Goal: Find specific page/section: Find specific page/section

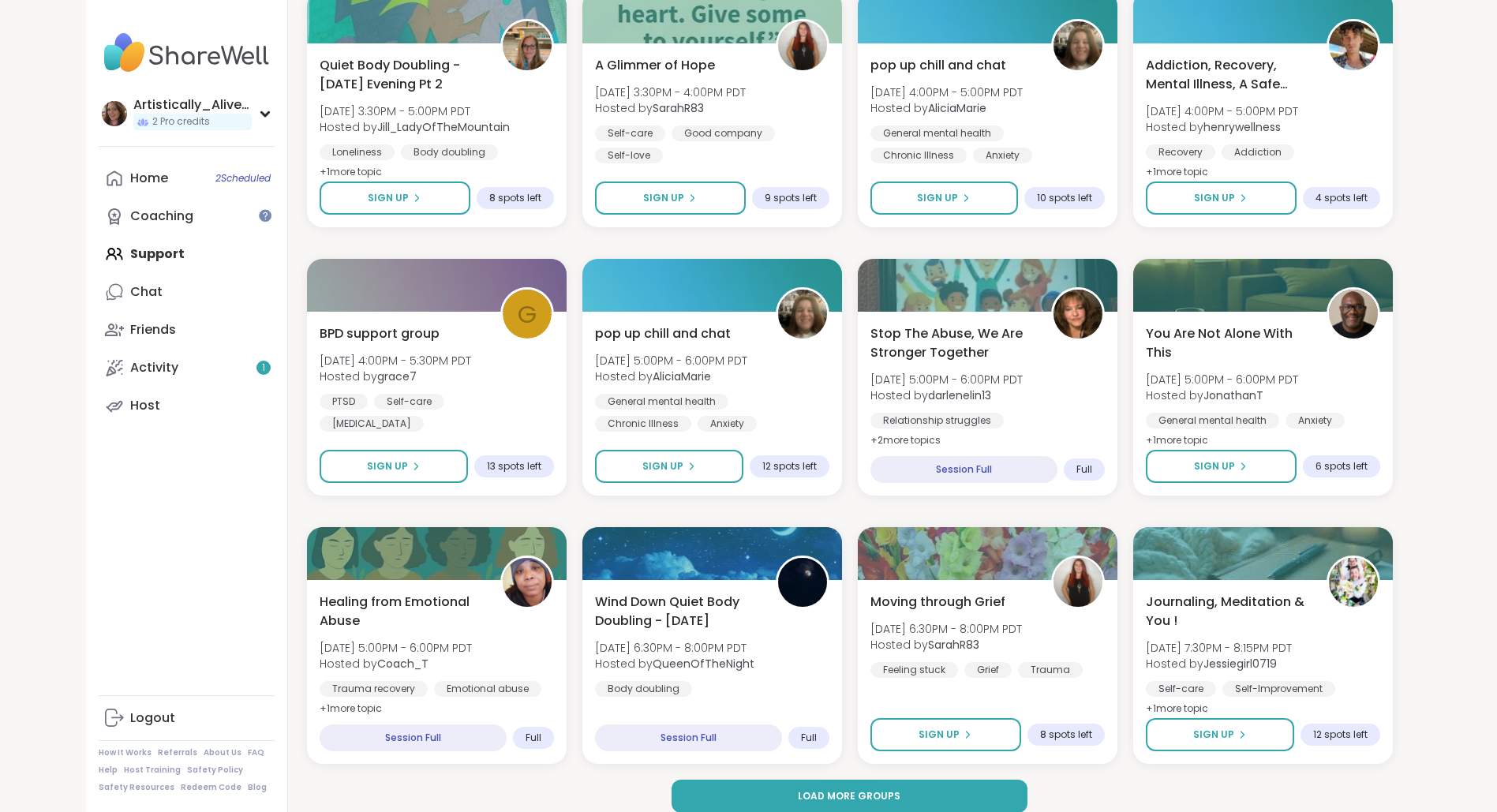
scroll to position [1970, 0]
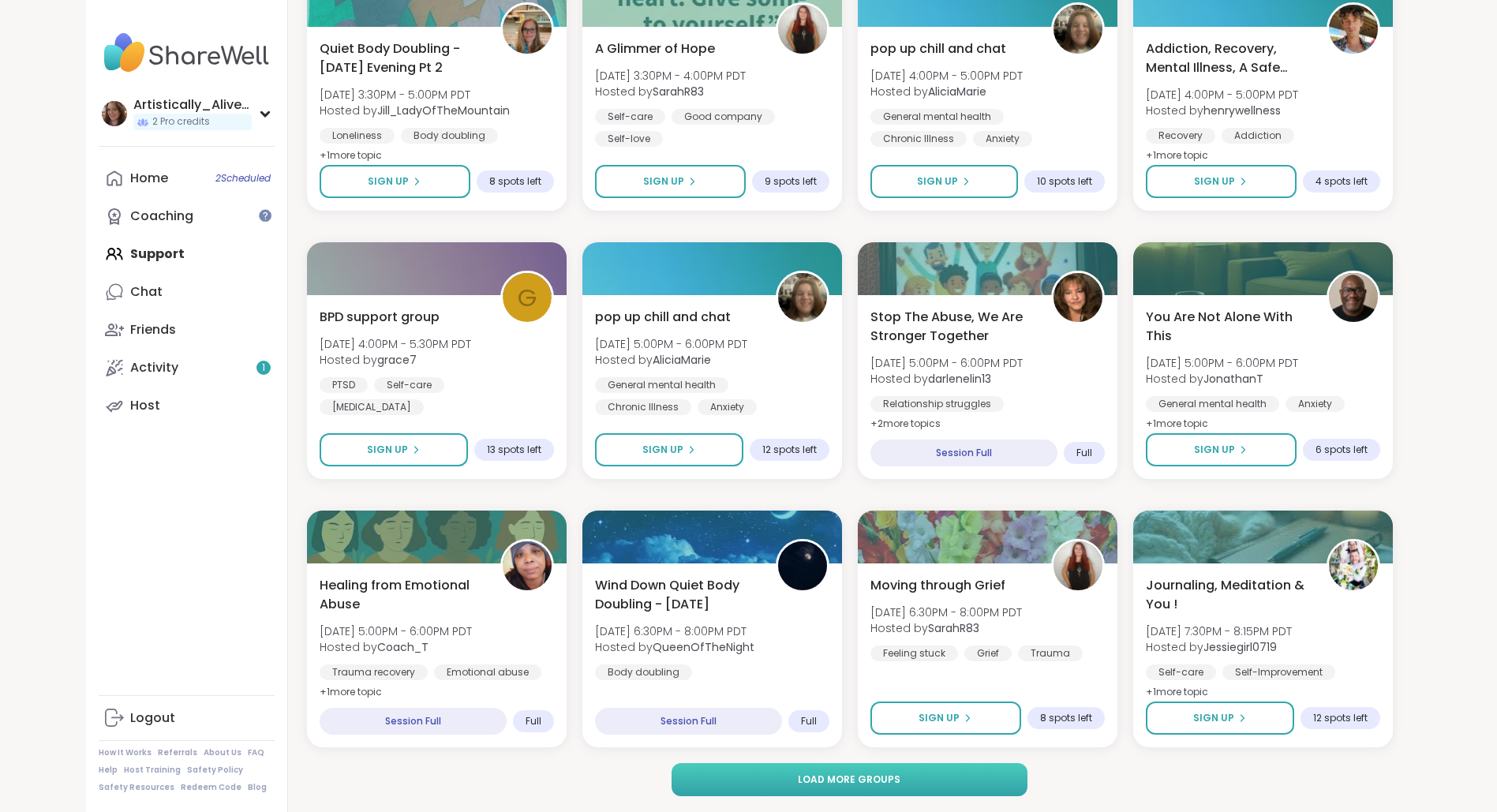
click at [759, 782] on button "Load more groups" at bounding box center [849, 779] width 356 height 34
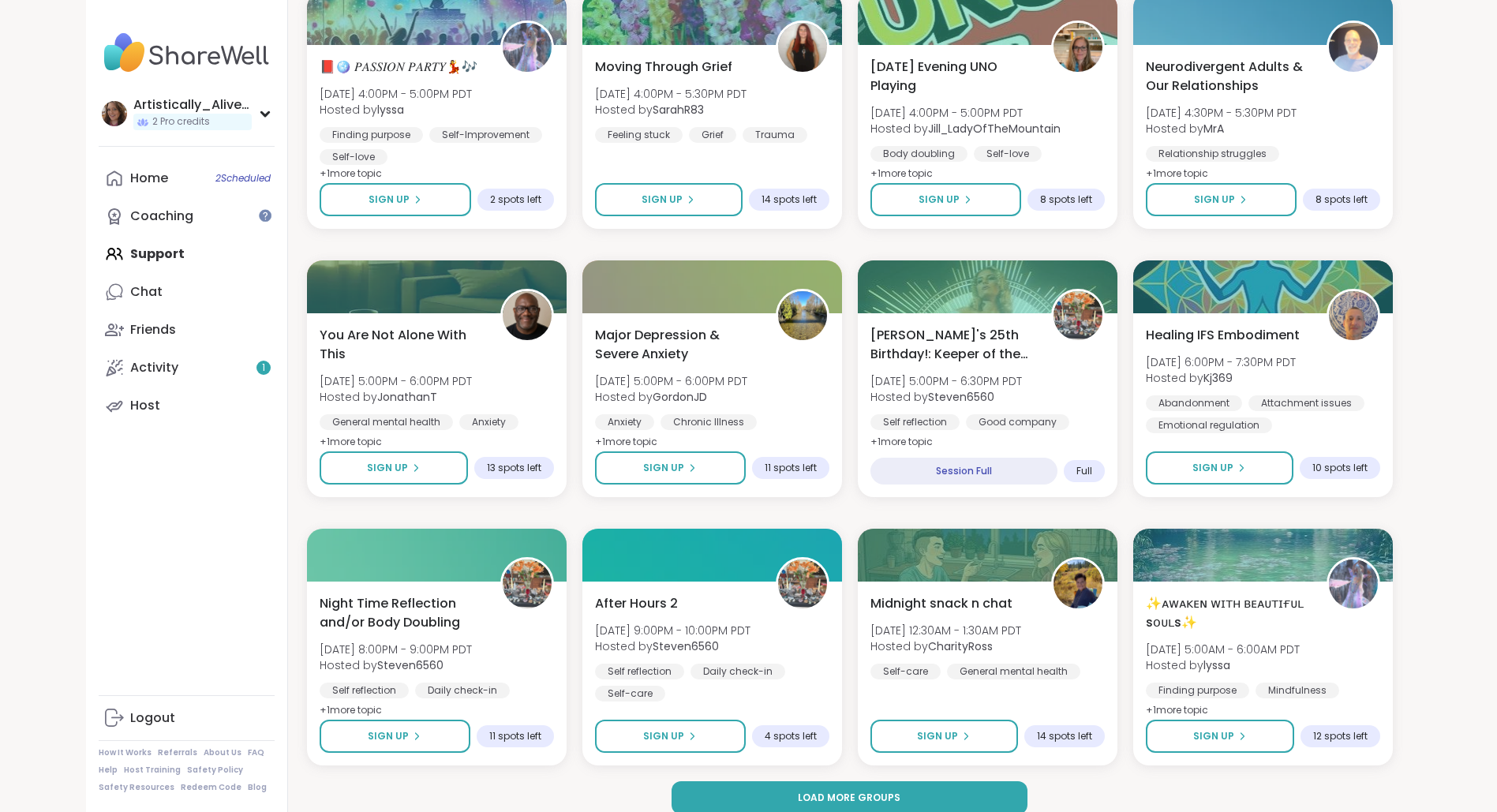
scroll to position [4384, 0]
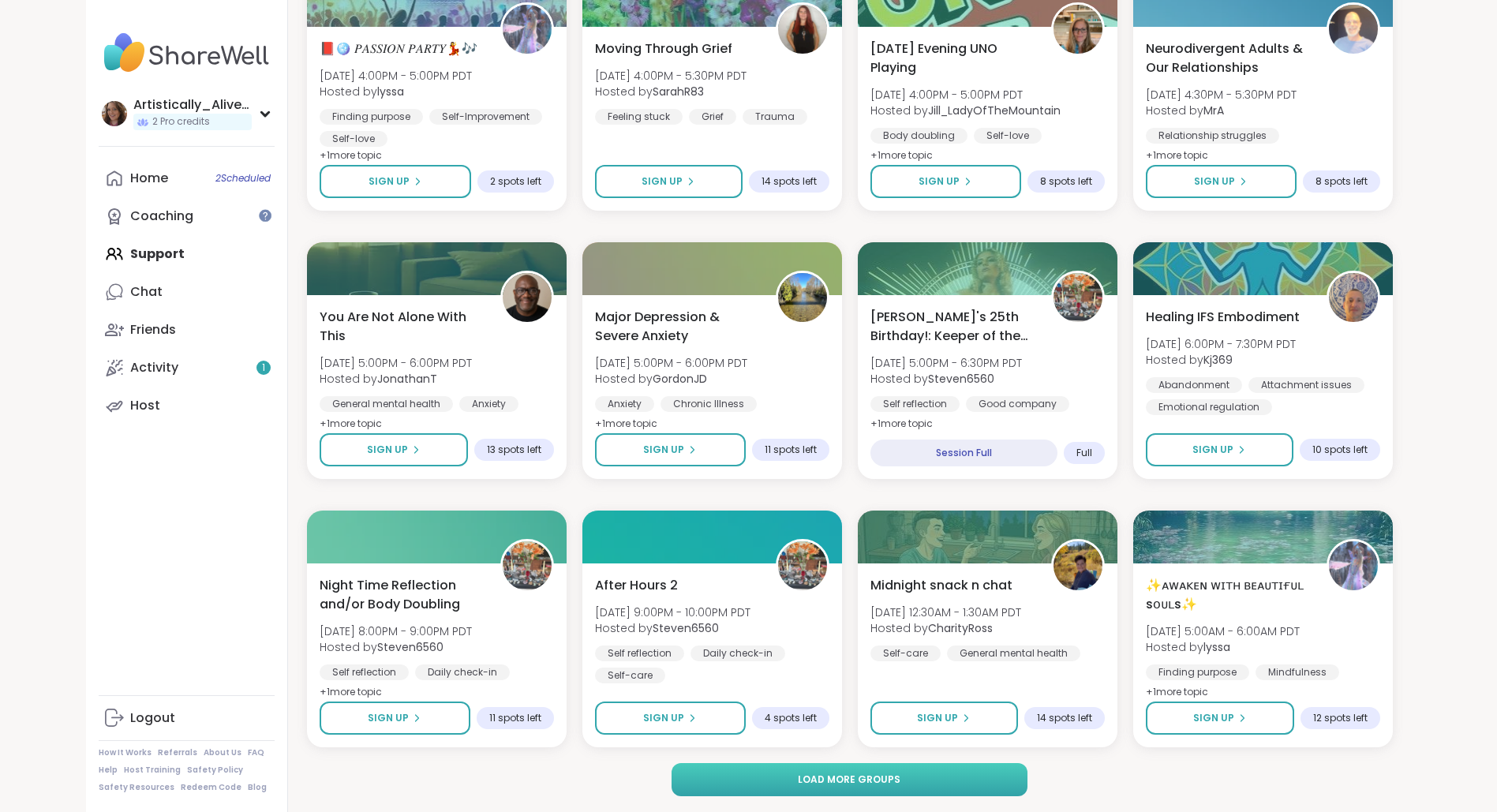
click at [928, 781] on button "Load more groups" at bounding box center [849, 779] width 356 height 34
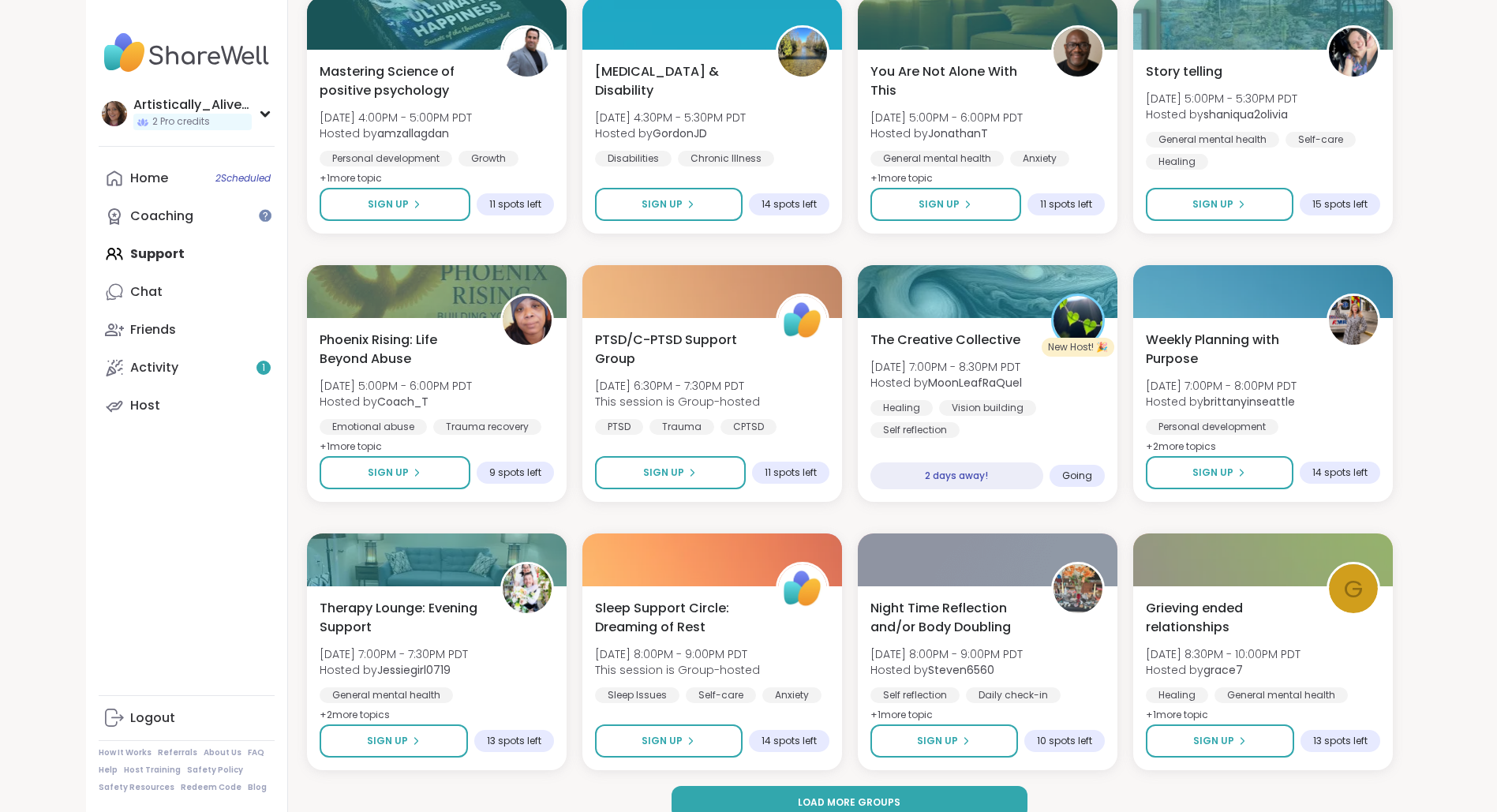
scroll to position [6798, 0]
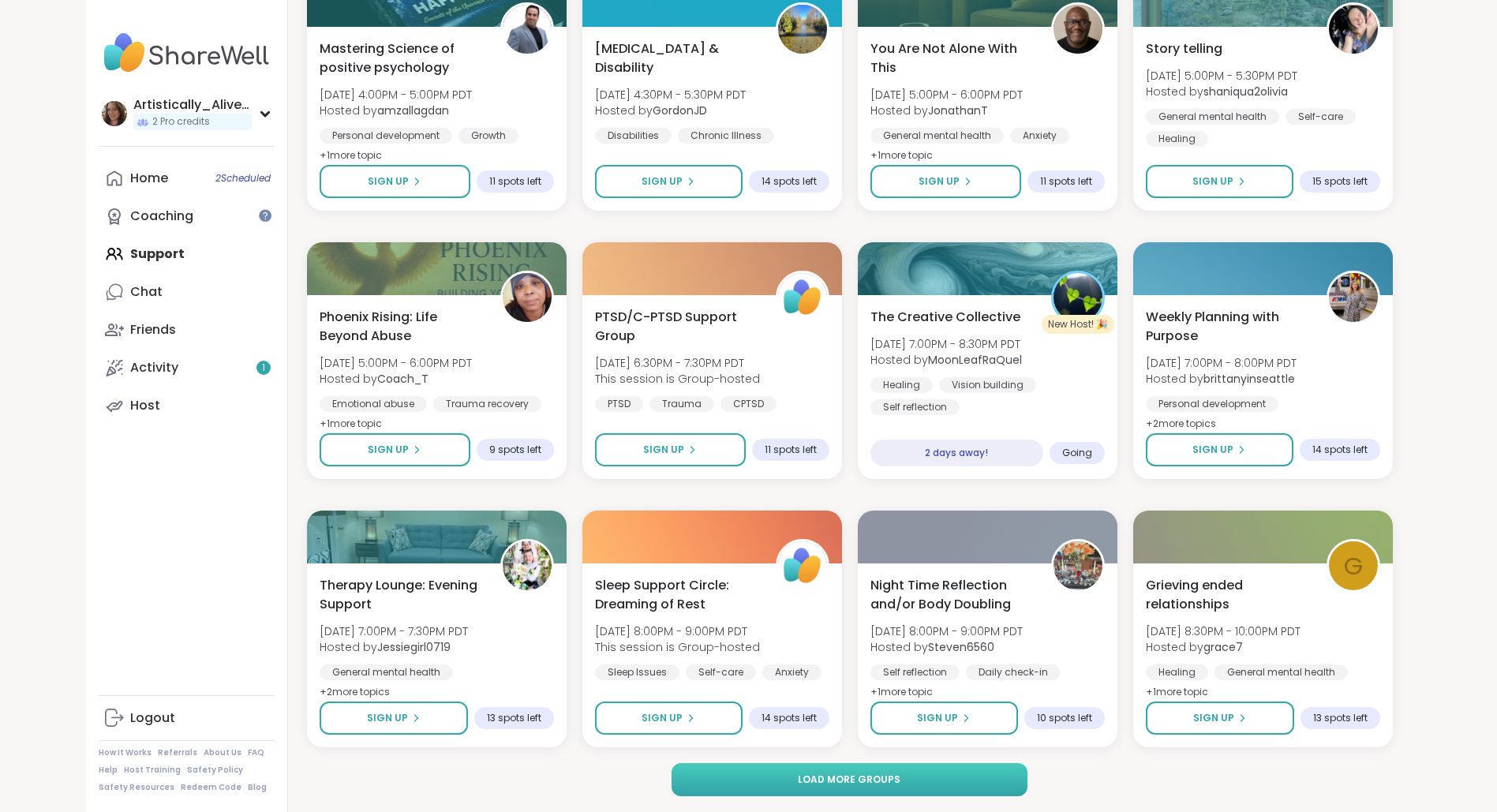
click at [927, 786] on button "Load more groups" at bounding box center [849, 779] width 356 height 34
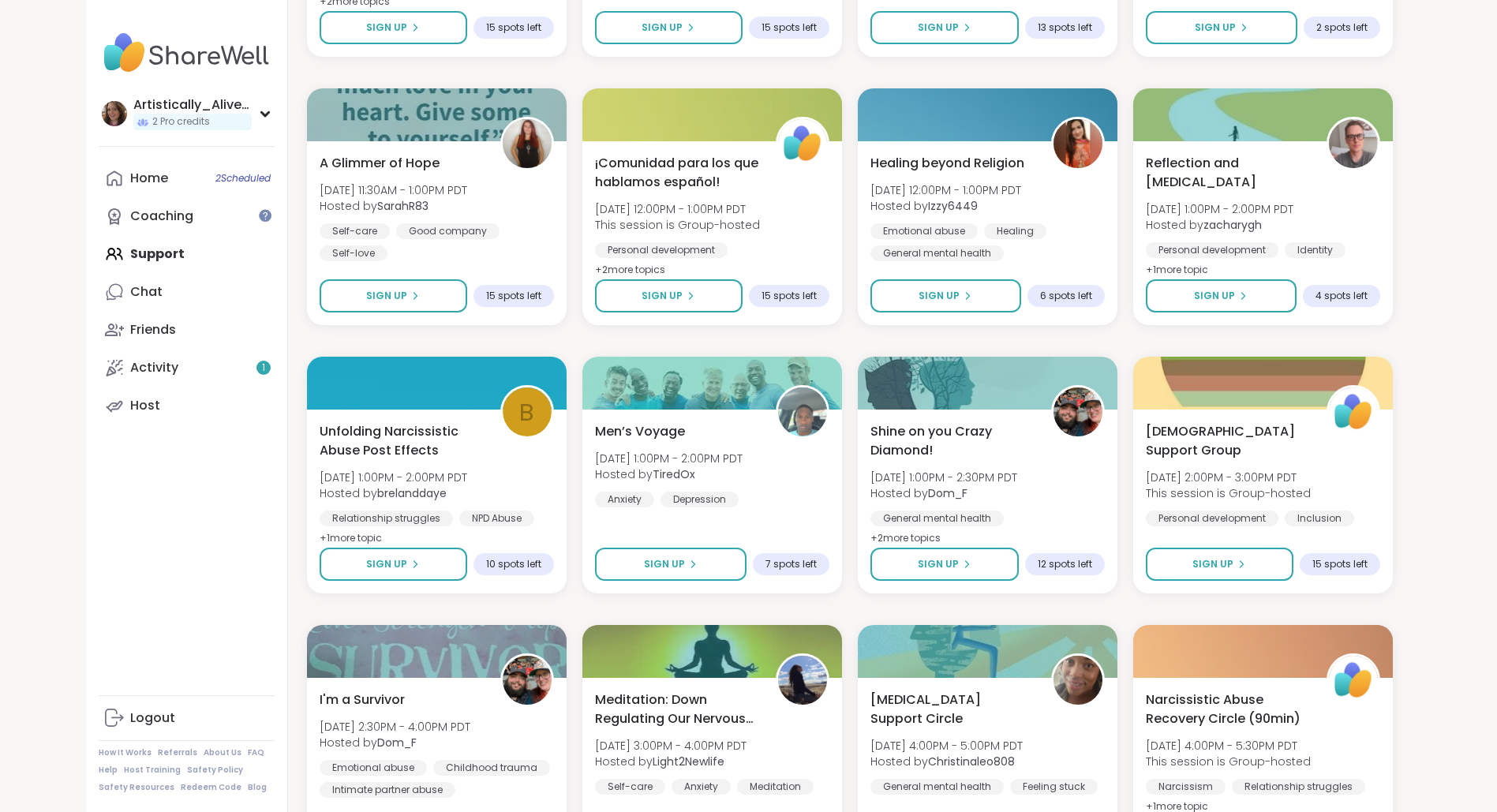
scroll to position [5852, 0]
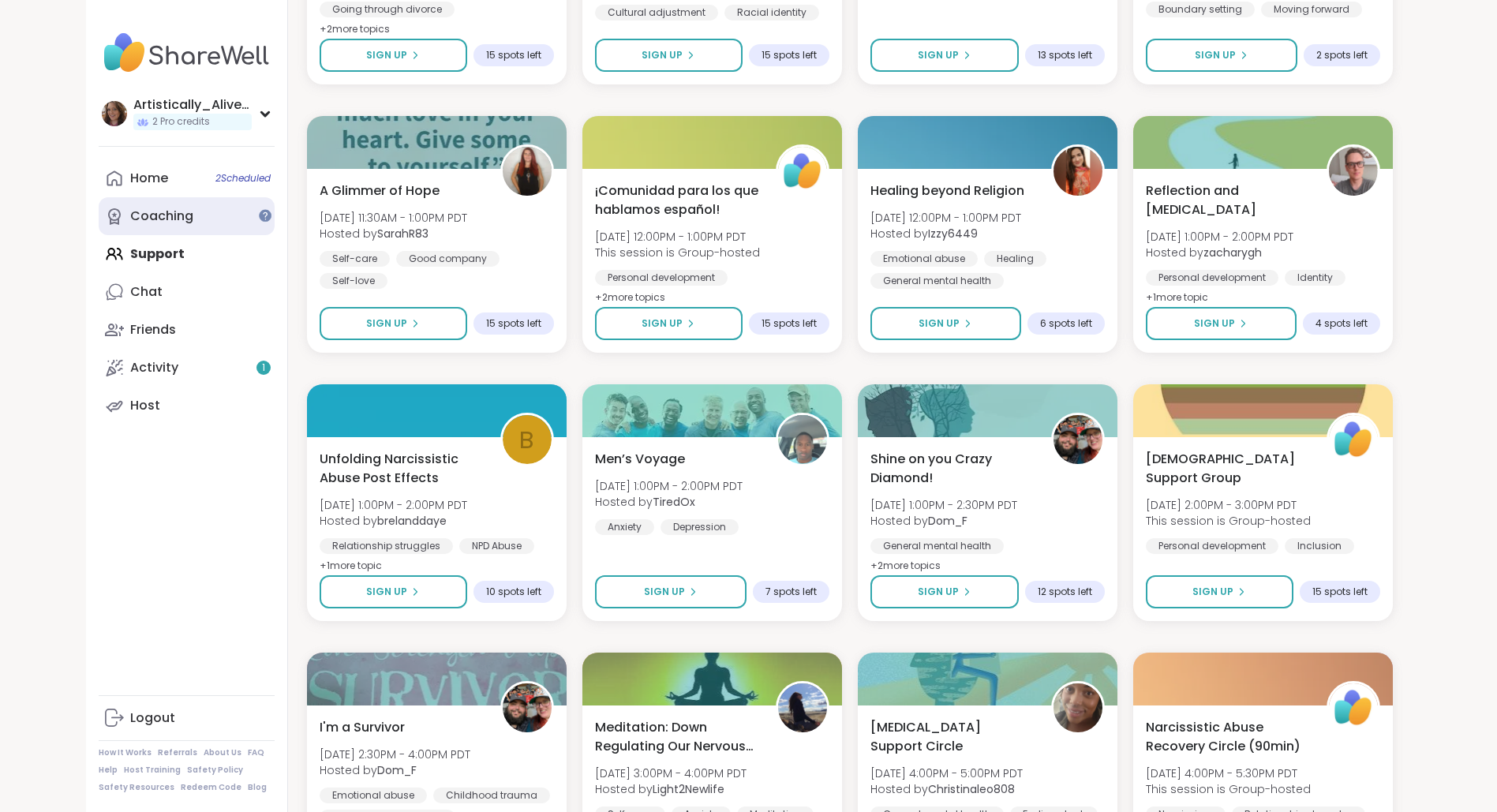
click at [167, 222] on div "Coaching" at bounding box center [162, 216] width 63 height 18
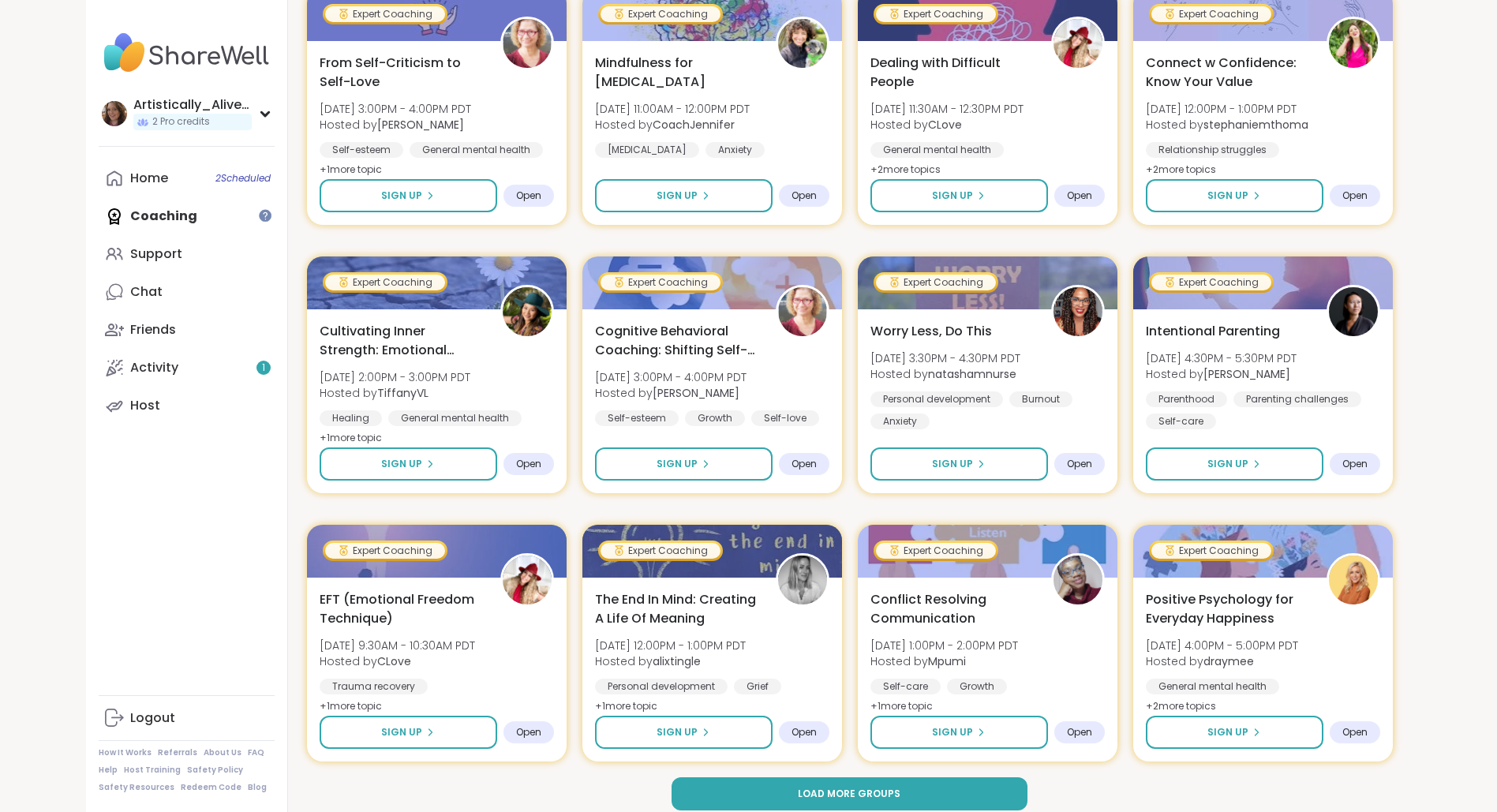
scroll to position [1998, 0]
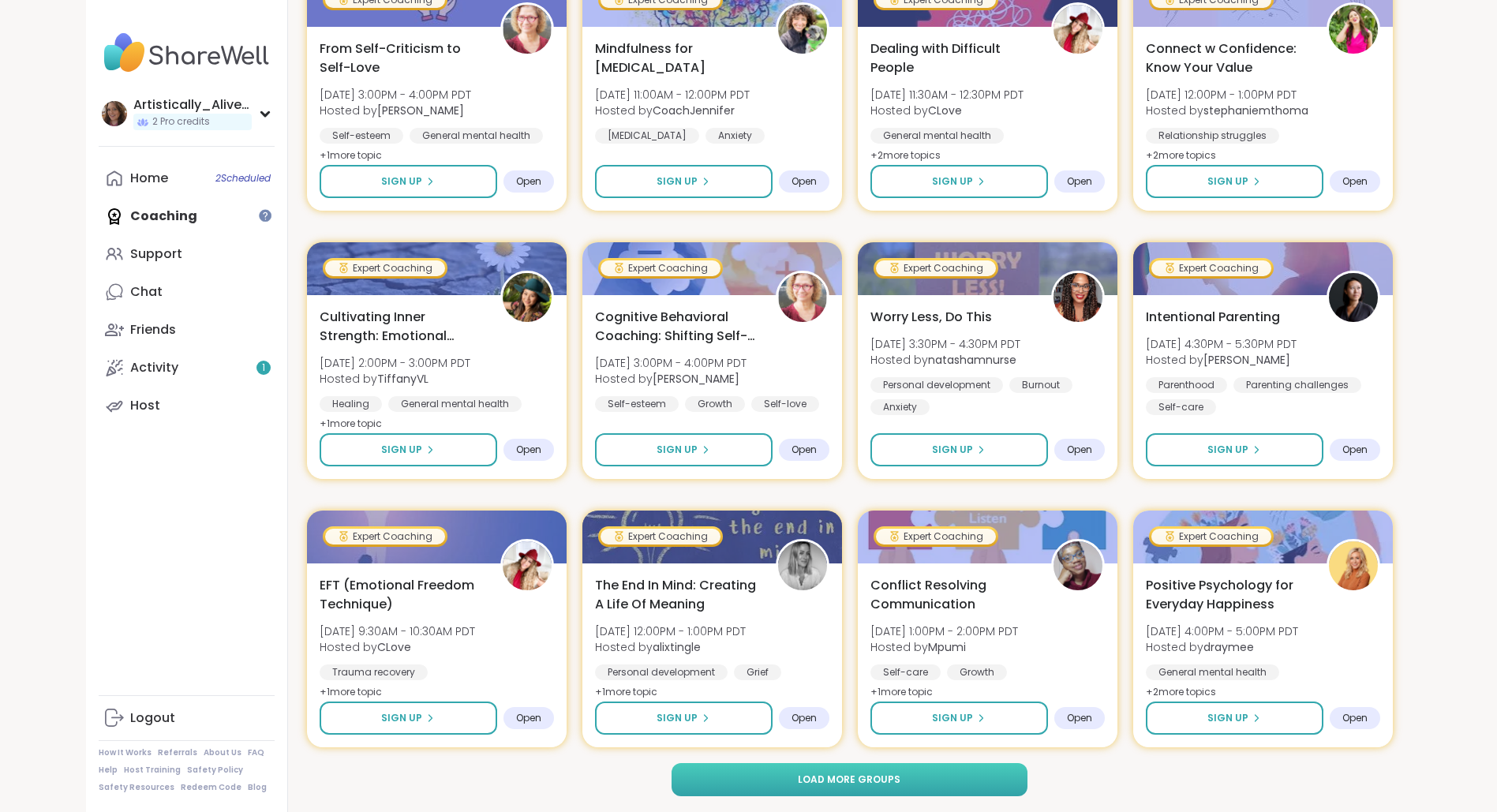
click at [809, 776] on span "Load more groups" at bounding box center [849, 779] width 103 height 14
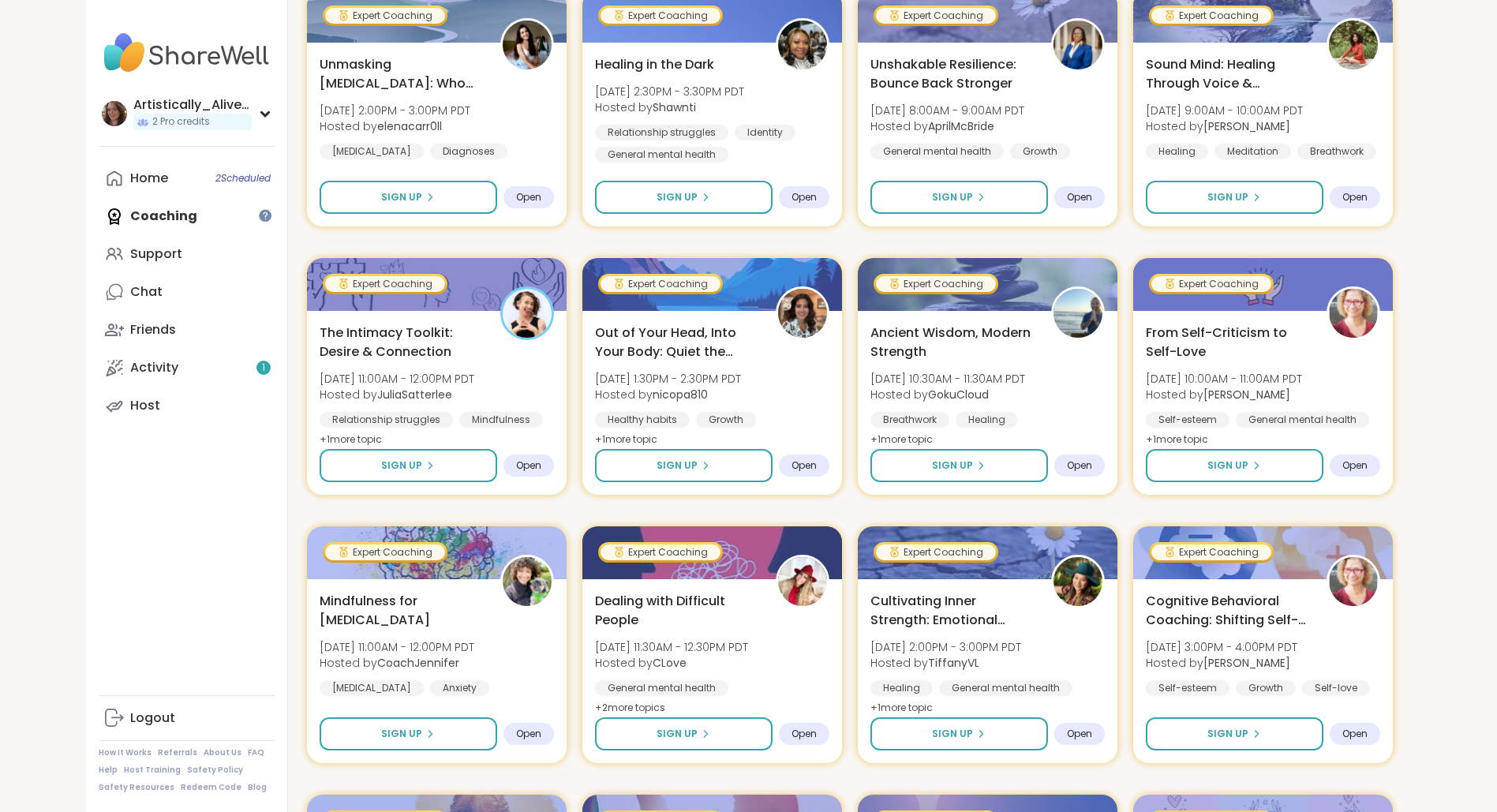
scroll to position [4412, 0]
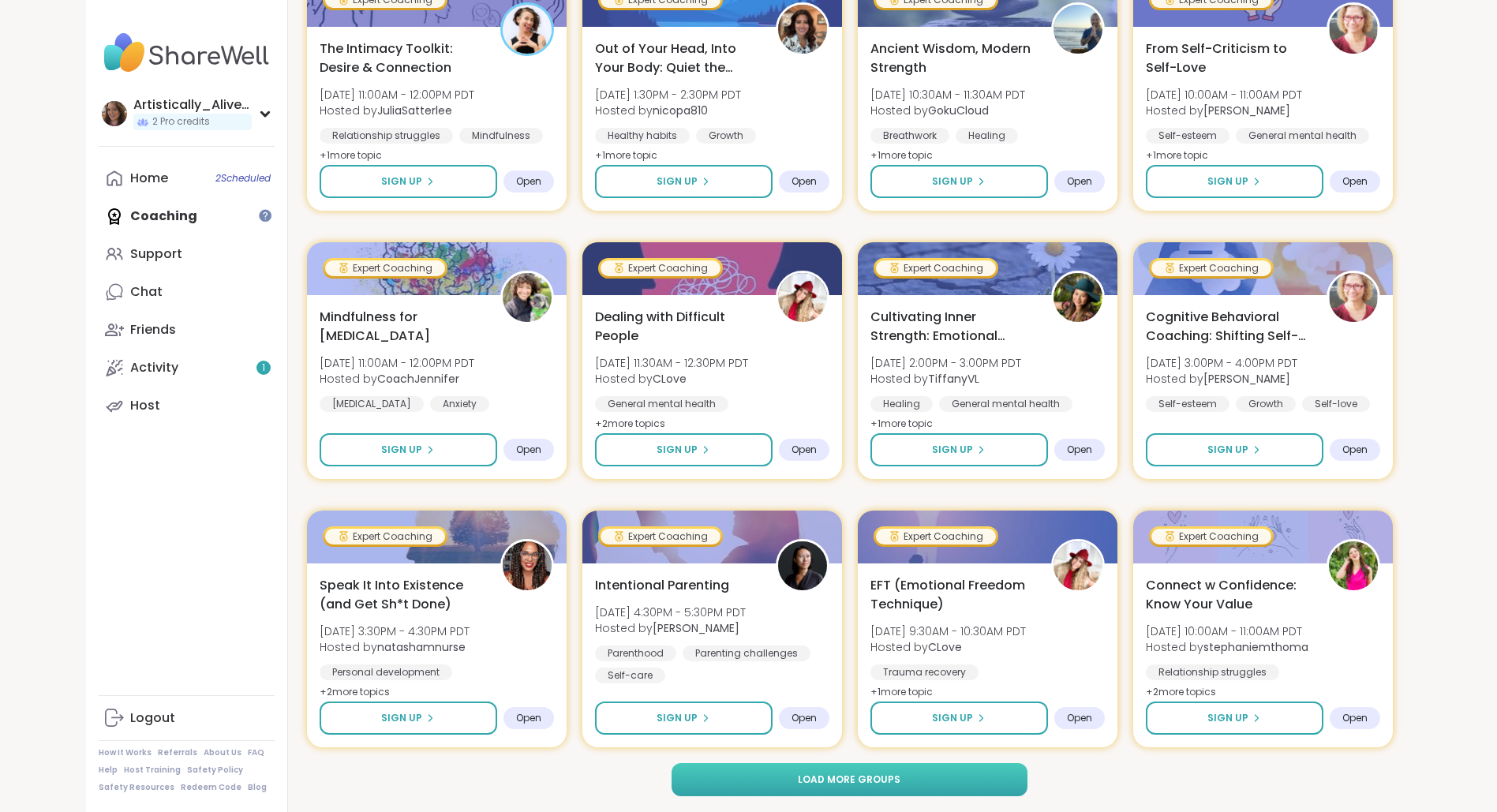
click at [977, 795] on button "Load more groups" at bounding box center [849, 779] width 356 height 34
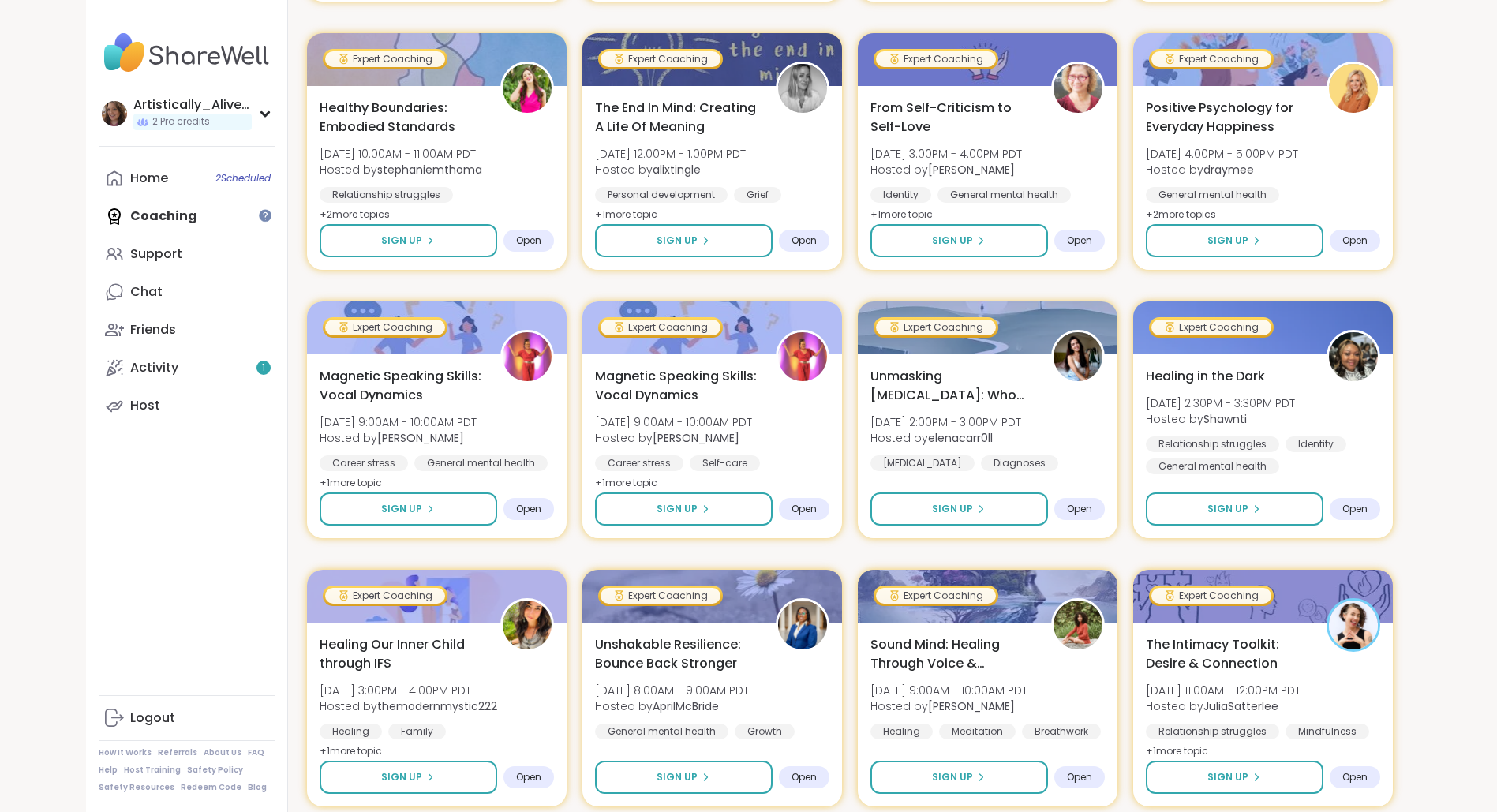
scroll to position [6827, 0]
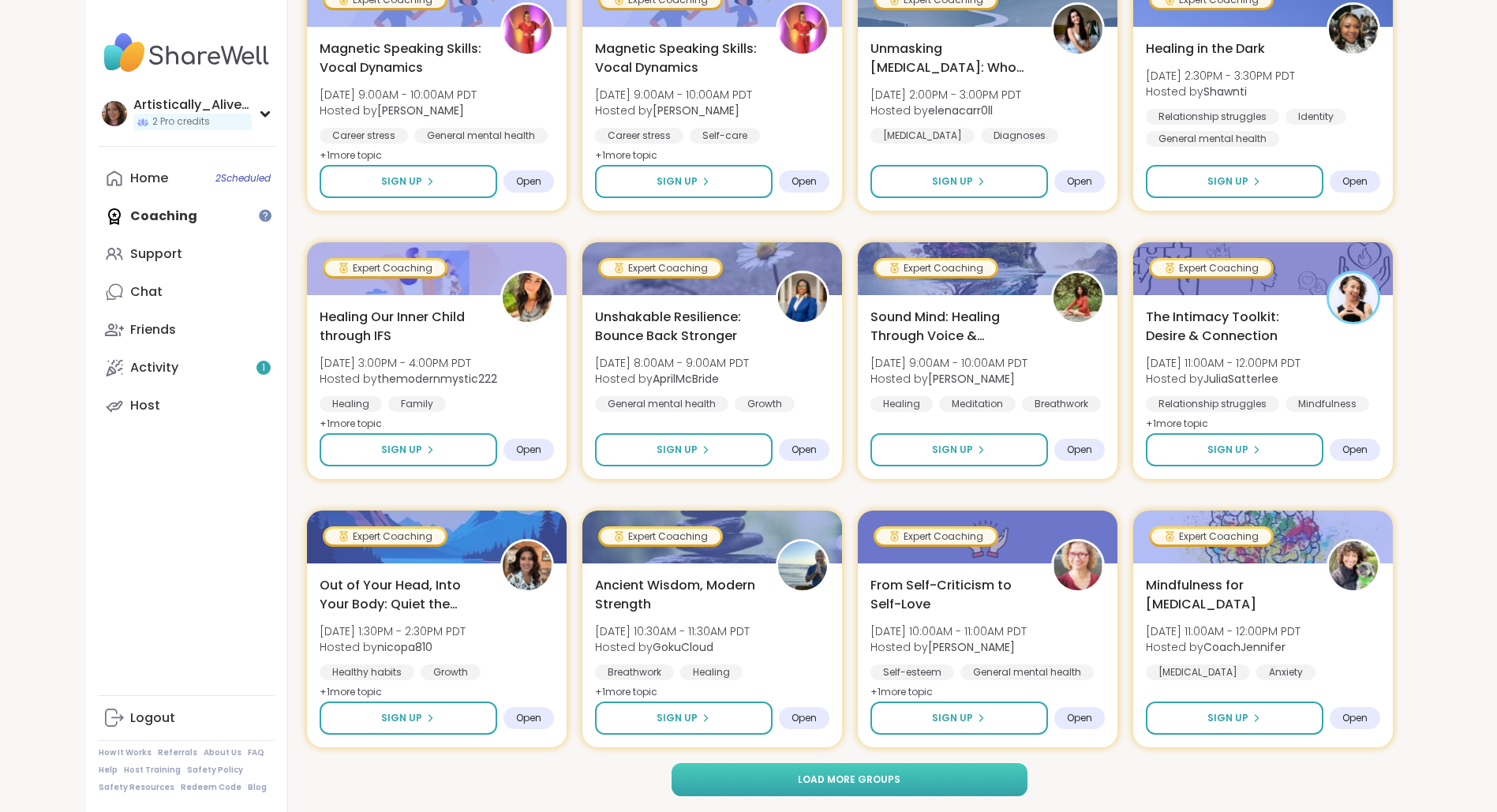
click at [977, 785] on button "Load more groups" at bounding box center [849, 779] width 356 height 34
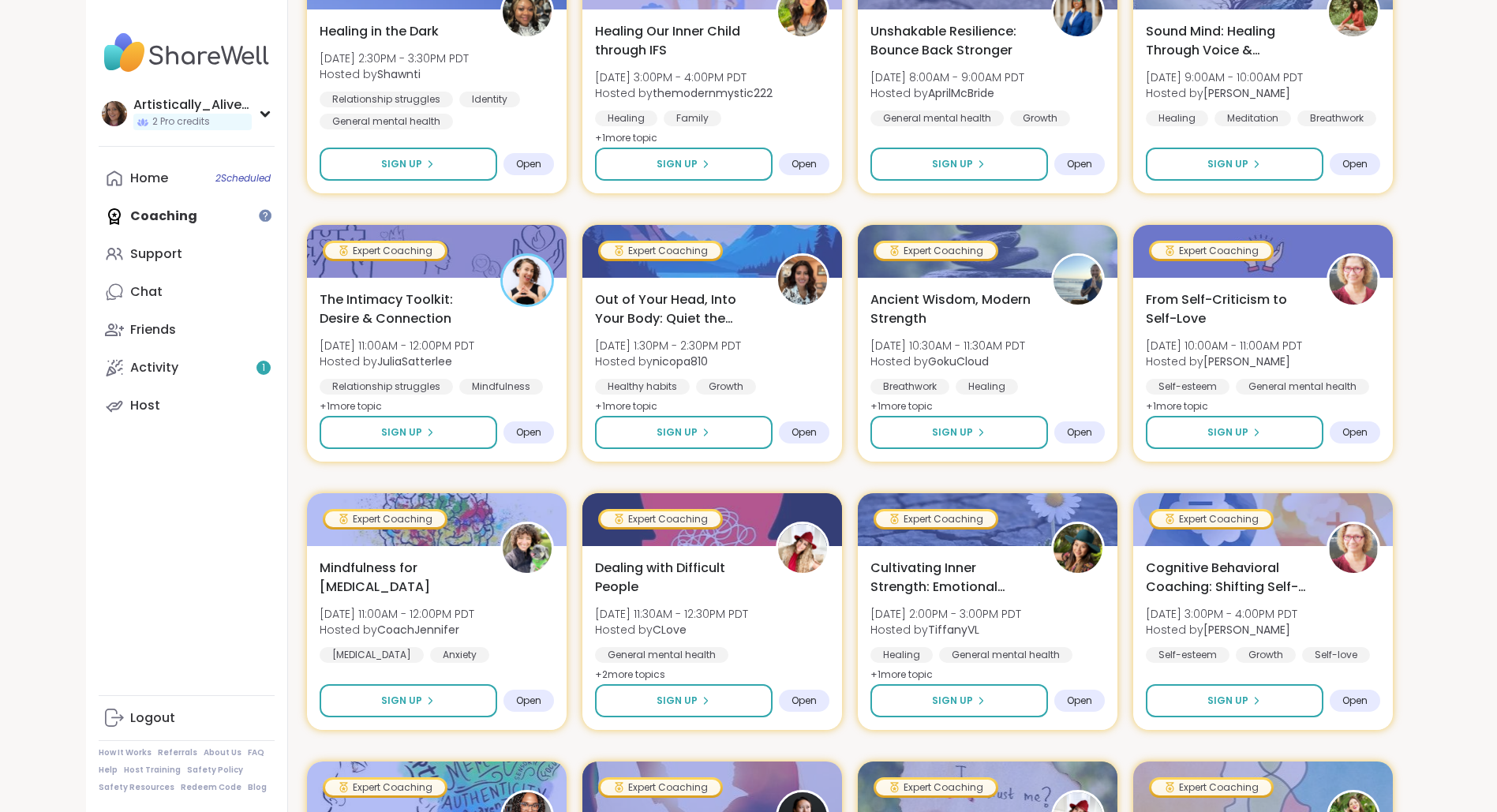
scroll to position [8452, 0]
